Goal: Information Seeking & Learning: Learn about a topic

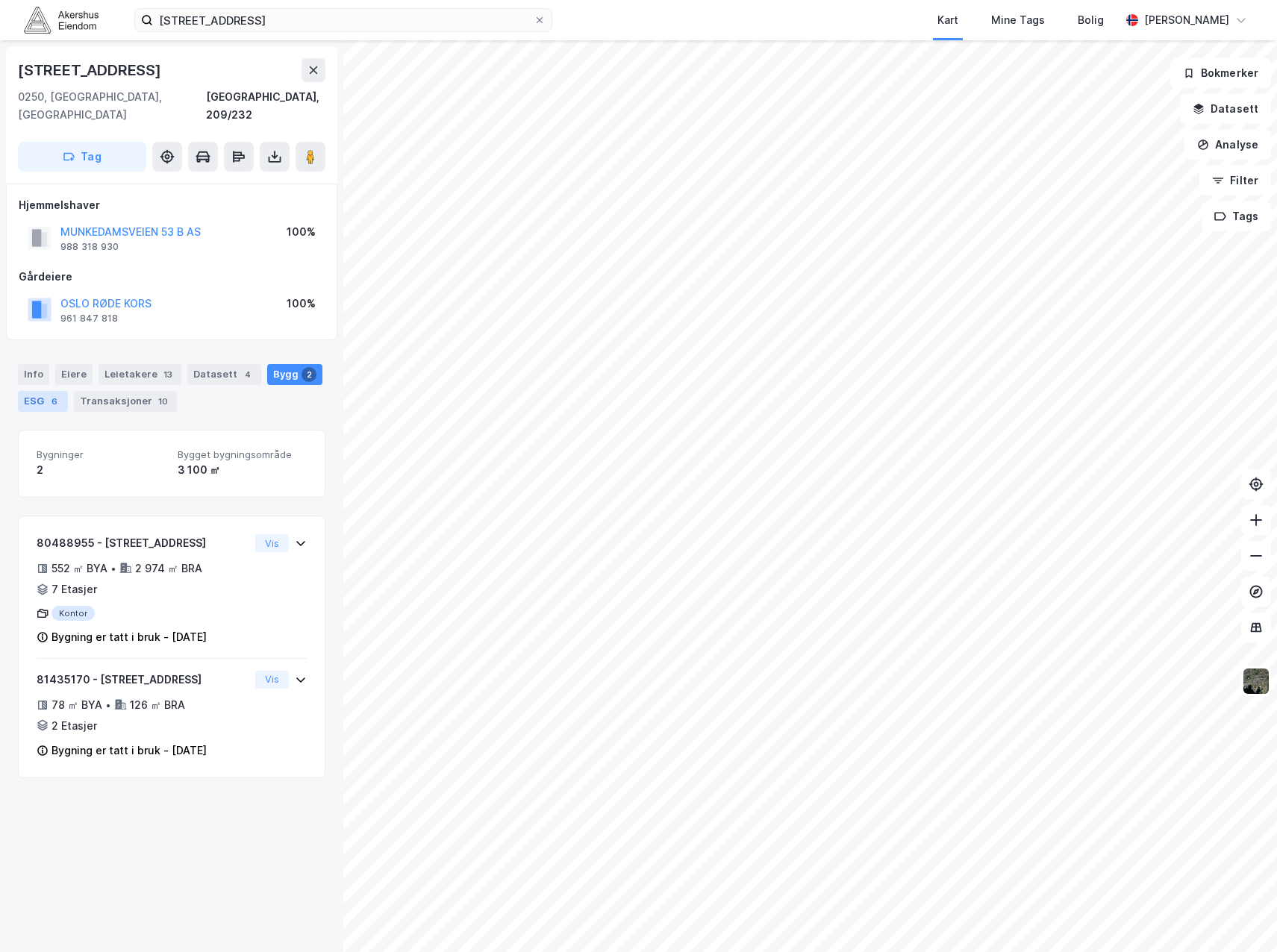
click at [38, 391] on div "ESG 6" at bounding box center [43, 402] width 50 height 21
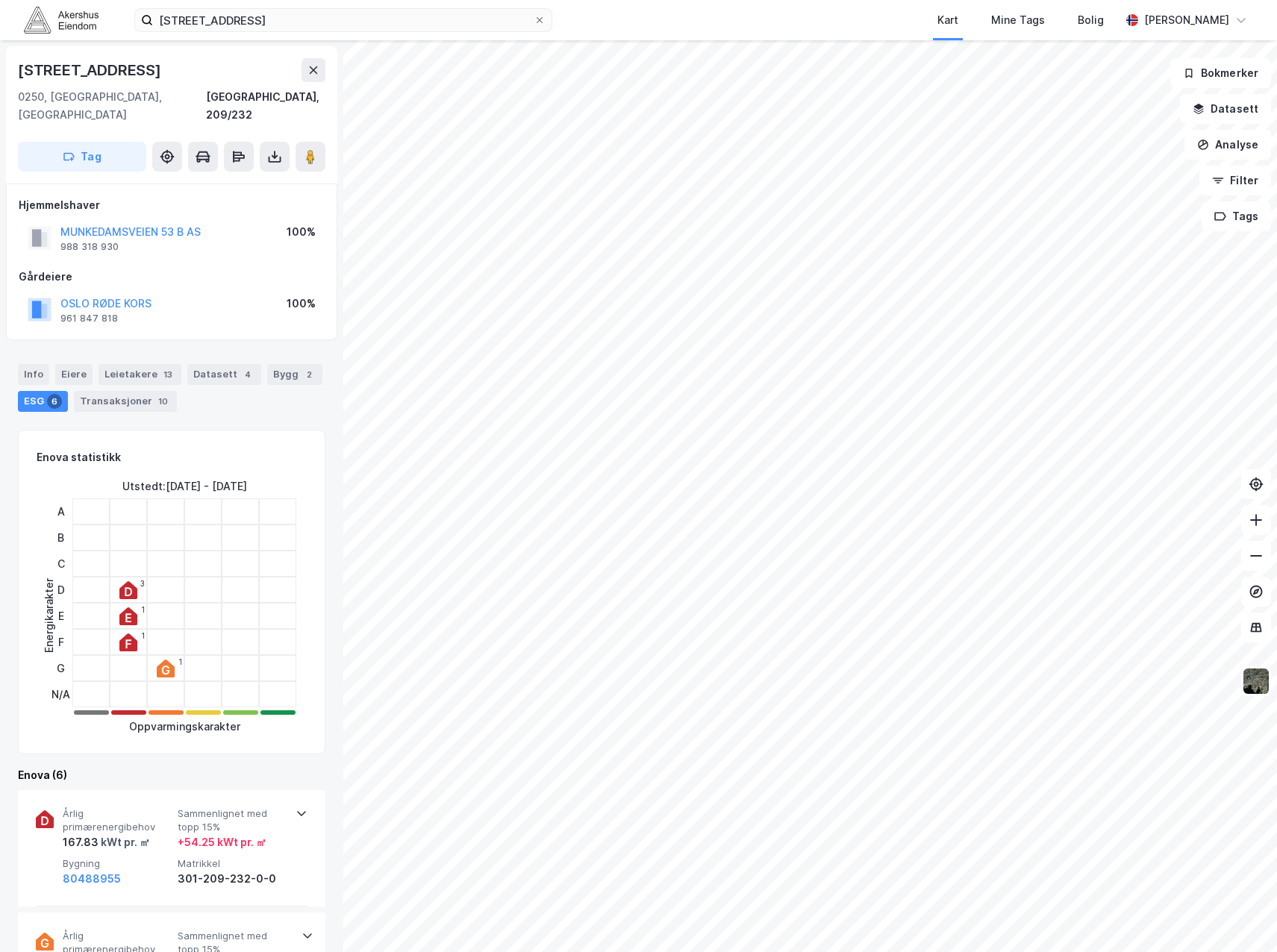
click at [314, 633] on div "Enova statistikk Energikarakter Utstedt : [DATE] - [DATE] A B C D E F G N/A 3 1…" at bounding box center [172, 592] width 308 height 325
